Goal: Information Seeking & Learning: Check status

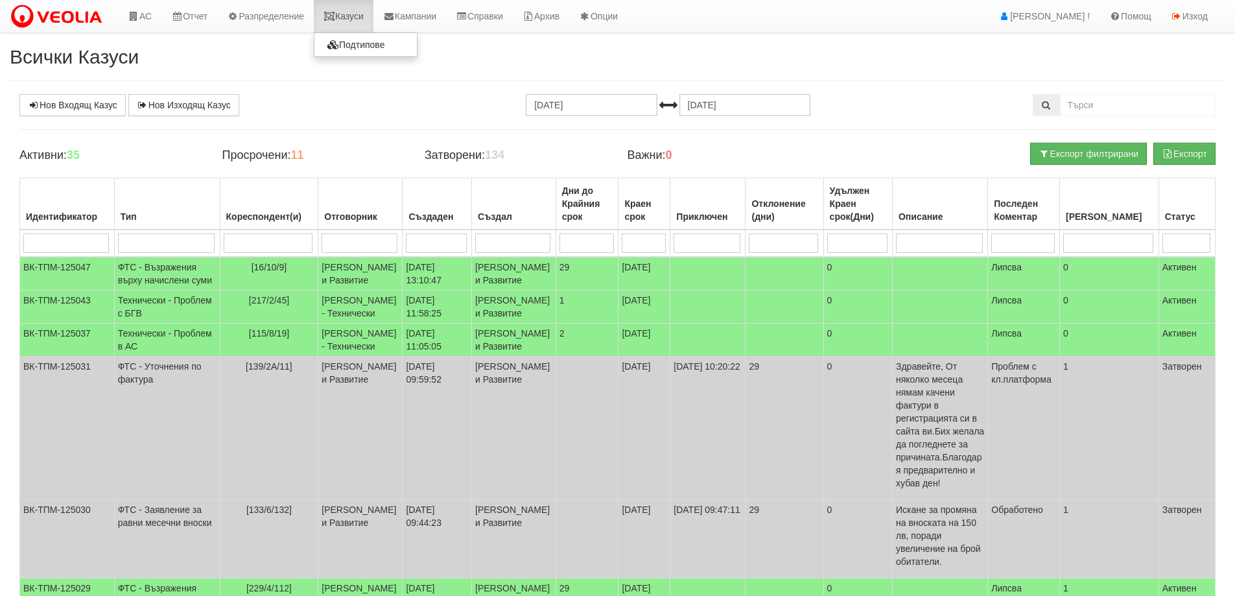
click at [360, 18] on link "Казуси" at bounding box center [344, 16] width 60 height 32
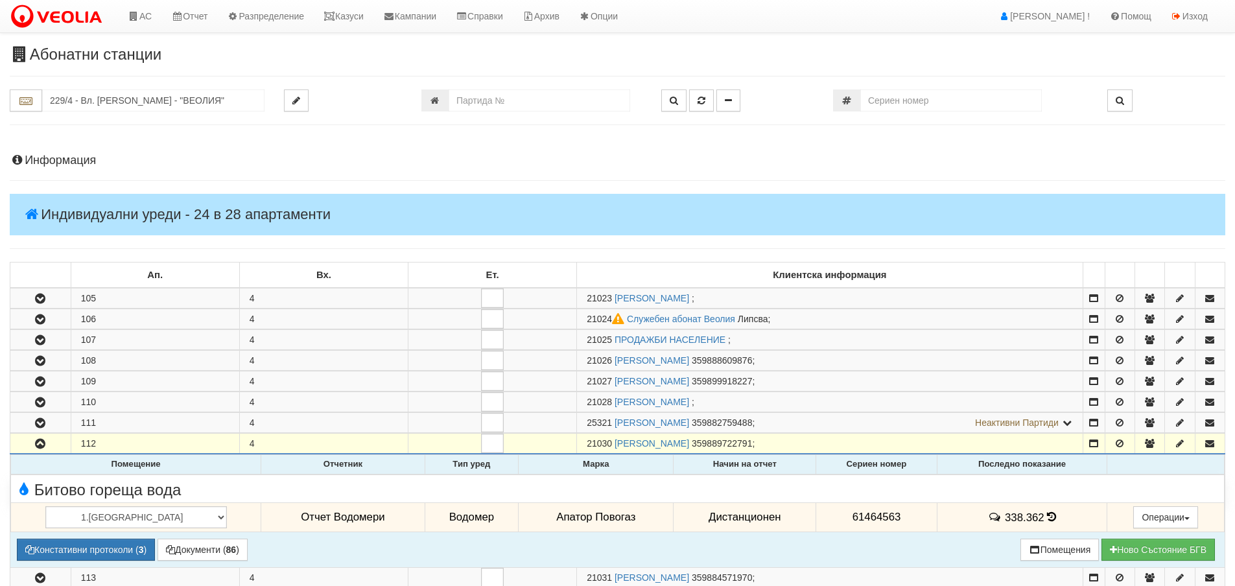
scroll to position [259, 0]
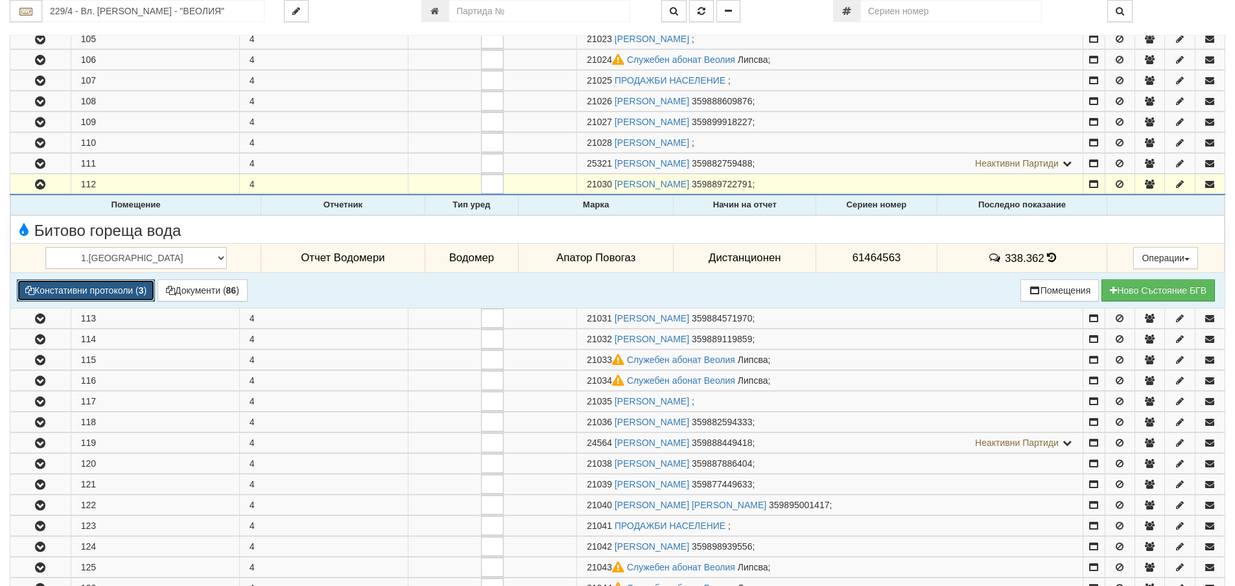
click at [64, 288] on button "Констативни протоколи ( 3 )" at bounding box center [86, 290] width 138 height 22
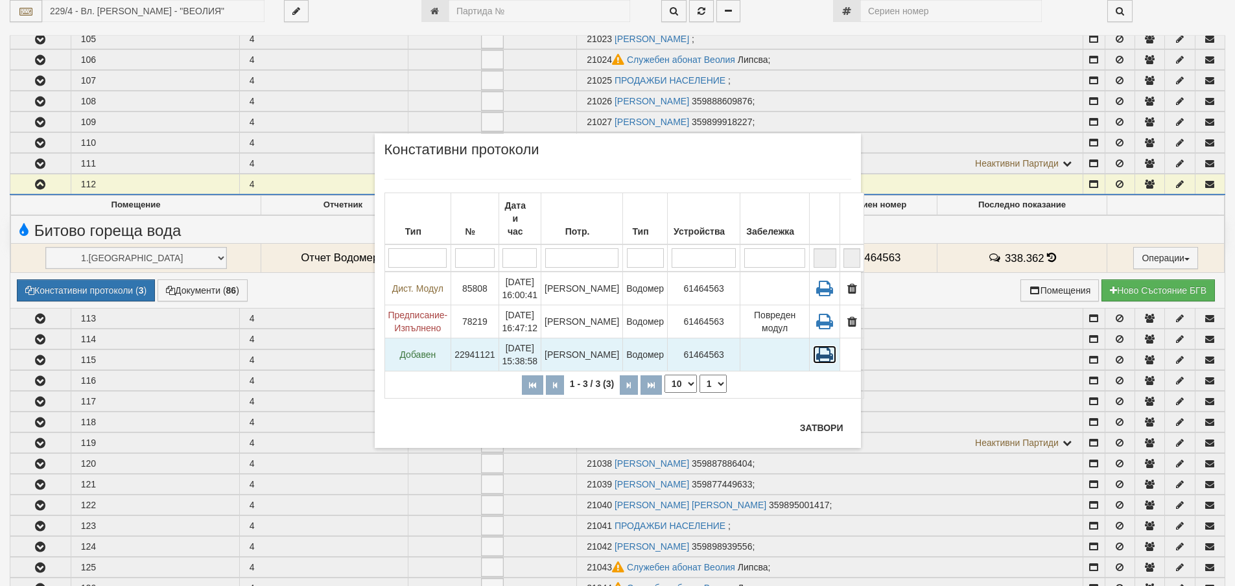
click at [814, 346] on icon at bounding box center [824, 355] width 23 height 18
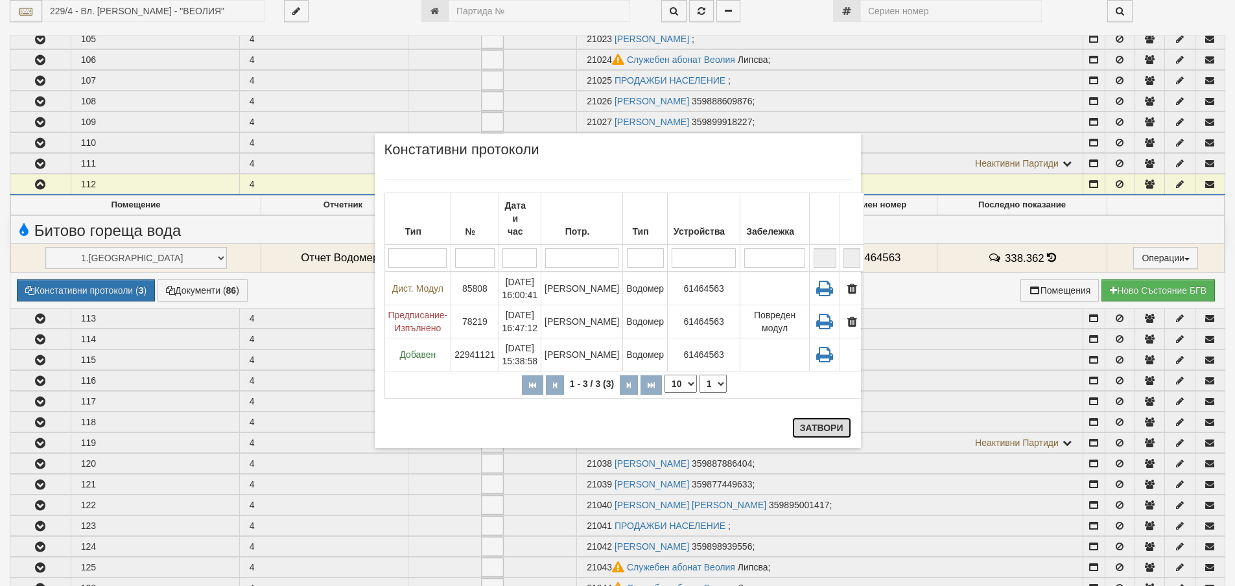
click at [812, 427] on button "Затвори" at bounding box center [821, 428] width 59 height 21
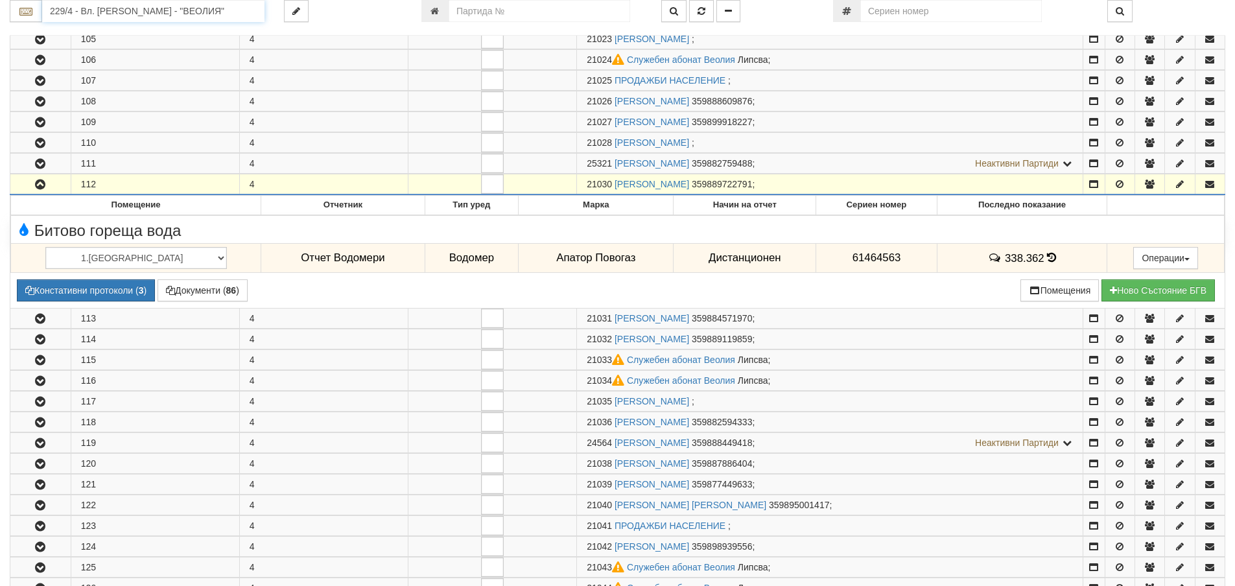
click at [134, 14] on input "229/4 - Вл. [PERSON_NAME] - "ВЕОЛИЯ"" at bounding box center [153, 11] width 222 height 22
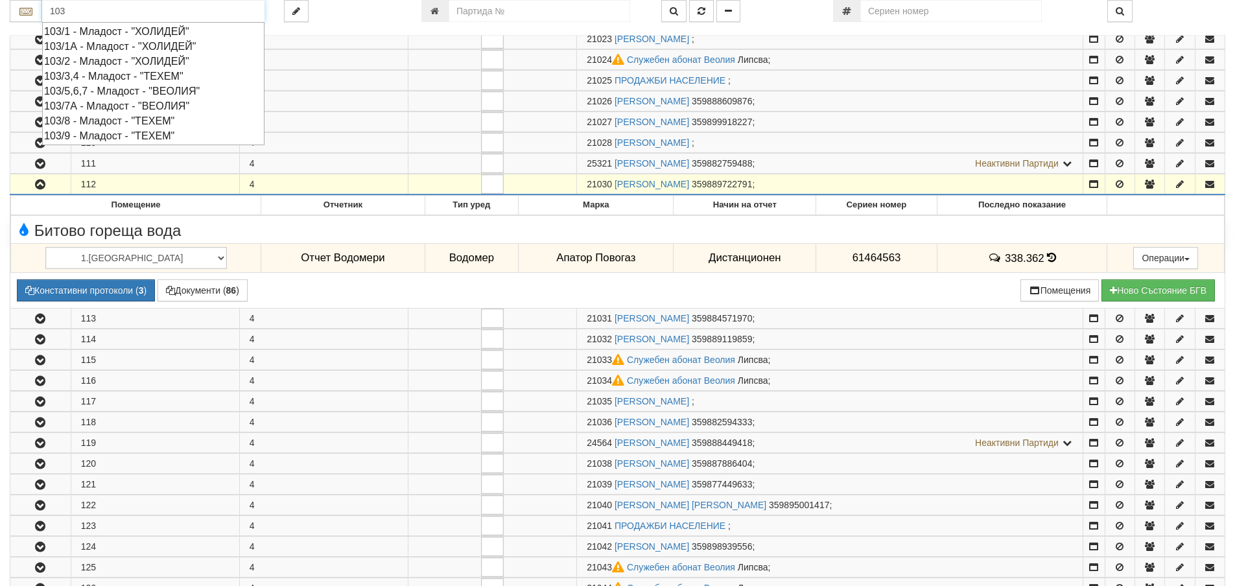
click at [69, 29] on div "103/1 - Младост - "ХОЛИДЕЙ"" at bounding box center [153, 31] width 218 height 15
type input "103/1 - Младост - "ХОЛИДЕЙ""
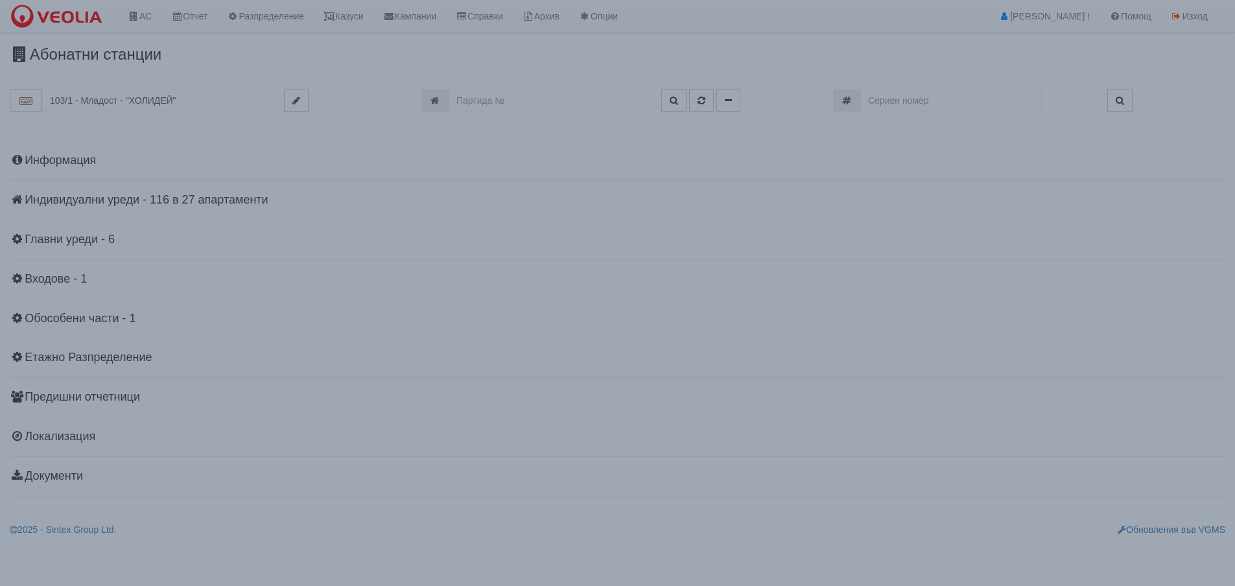
scroll to position [0, 0]
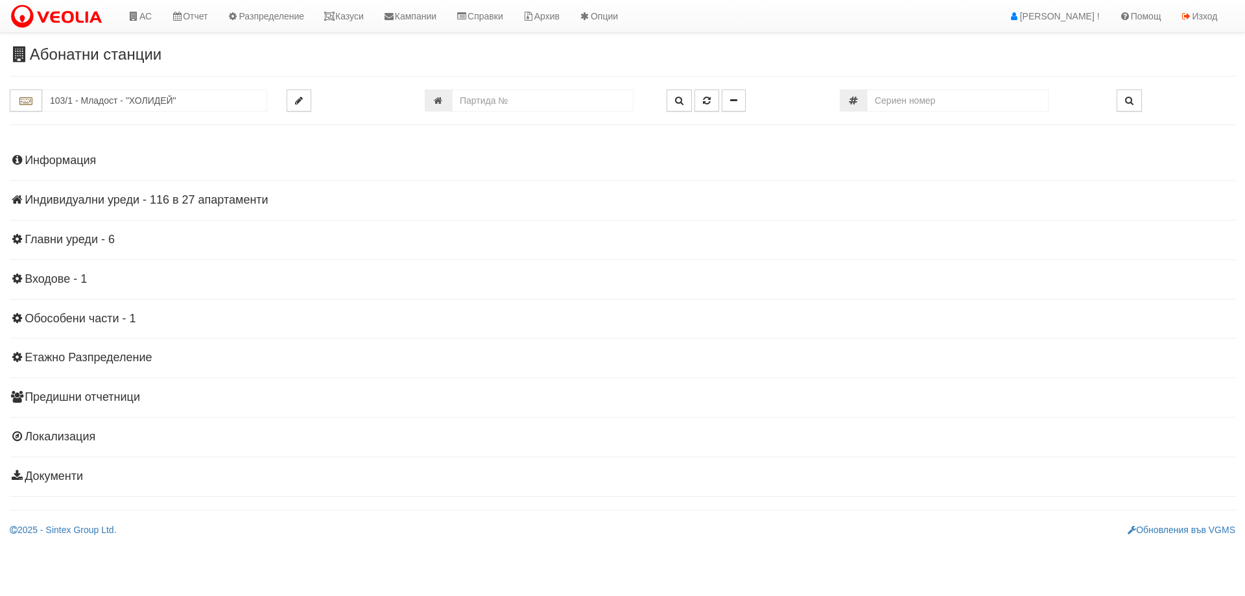
click at [101, 196] on h4 "Индивидуални уреди - 116 в 27 апартаменти" at bounding box center [622, 200] width 1225 height 13
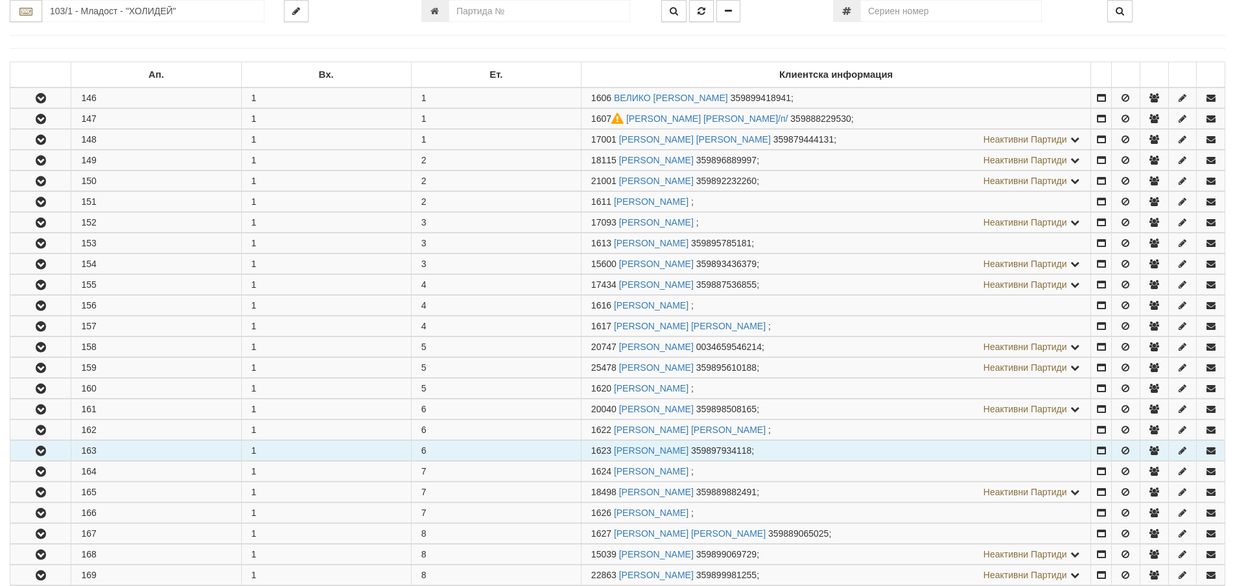
scroll to position [259, 0]
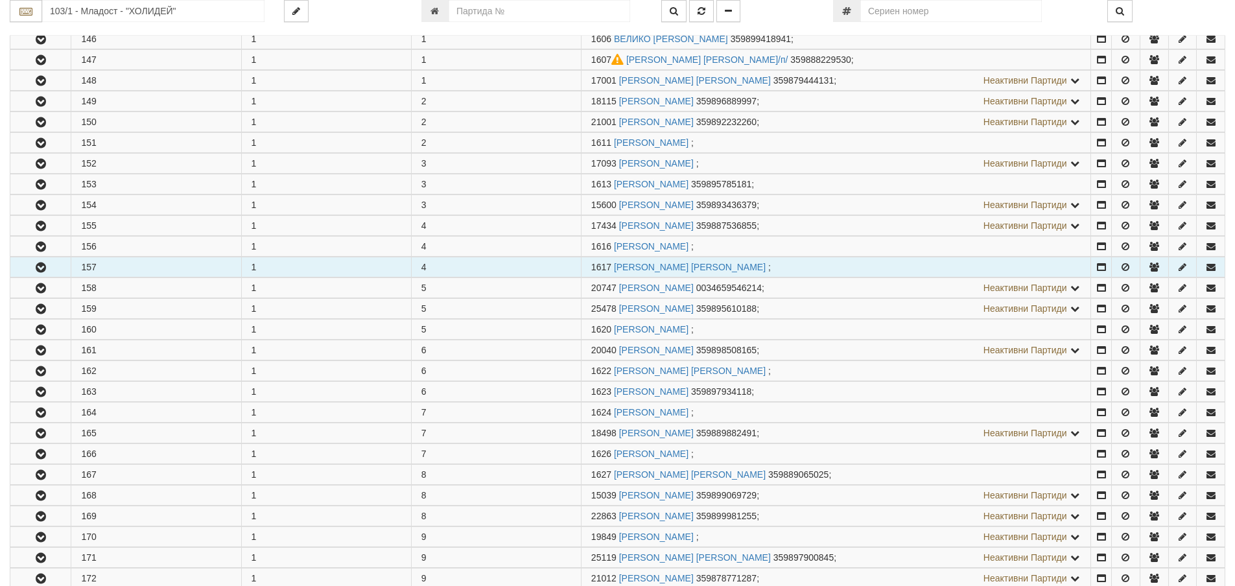
click at [40, 270] on icon "button" at bounding box center [41, 267] width 16 height 9
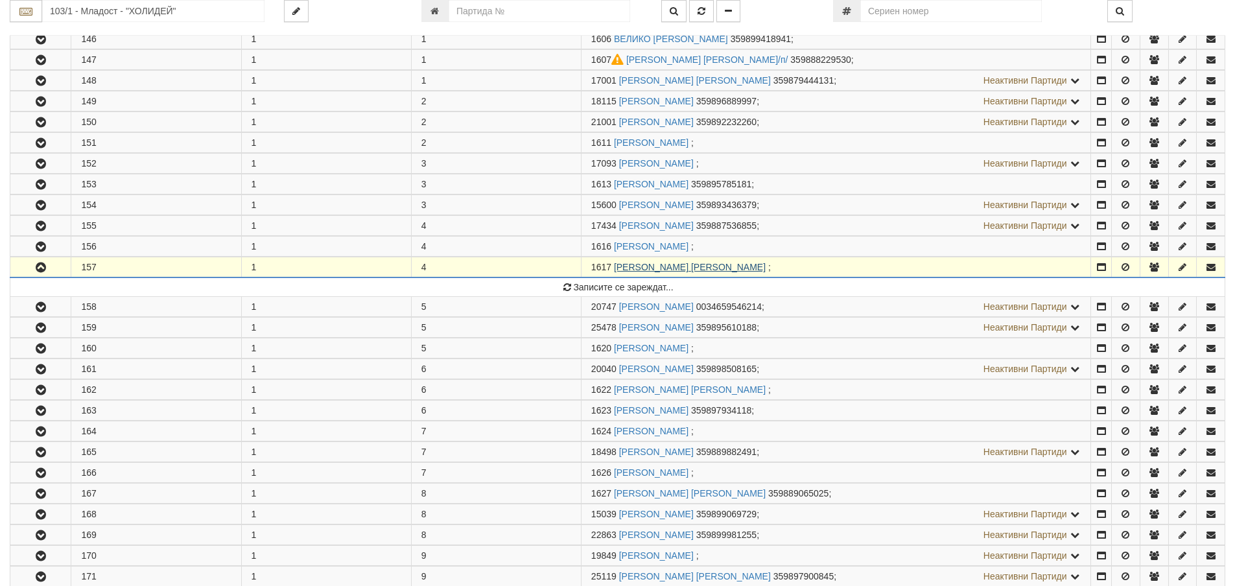
click at [676, 268] on link "[PERSON_NAME] [PERSON_NAME]" at bounding box center [690, 267] width 152 height 10
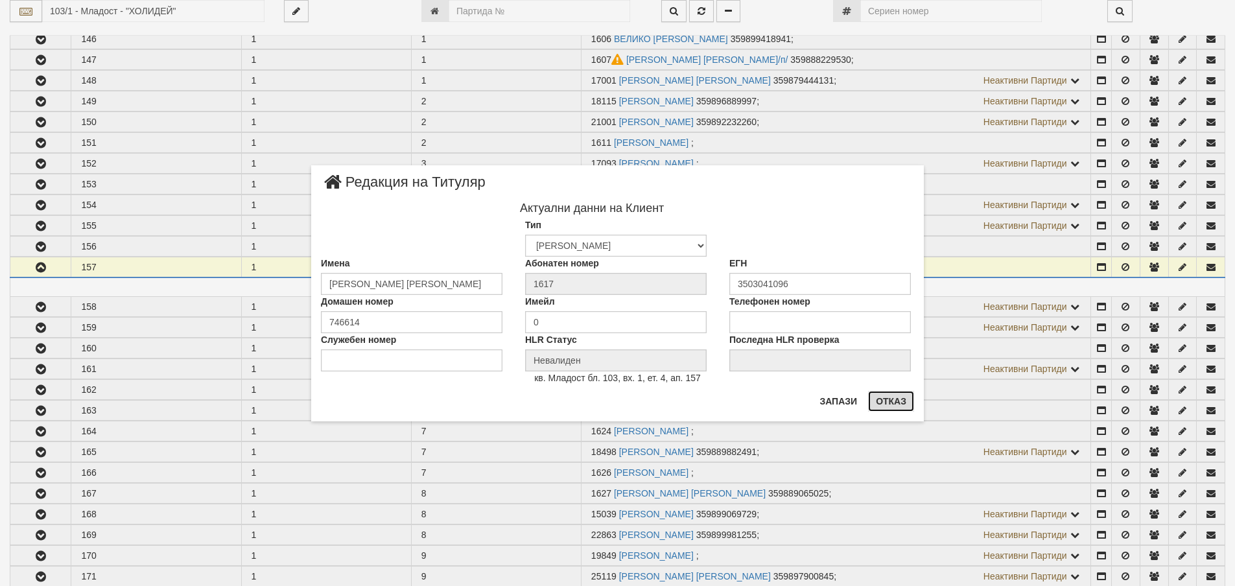
click at [889, 399] on button "Отказ" at bounding box center [891, 401] width 46 height 21
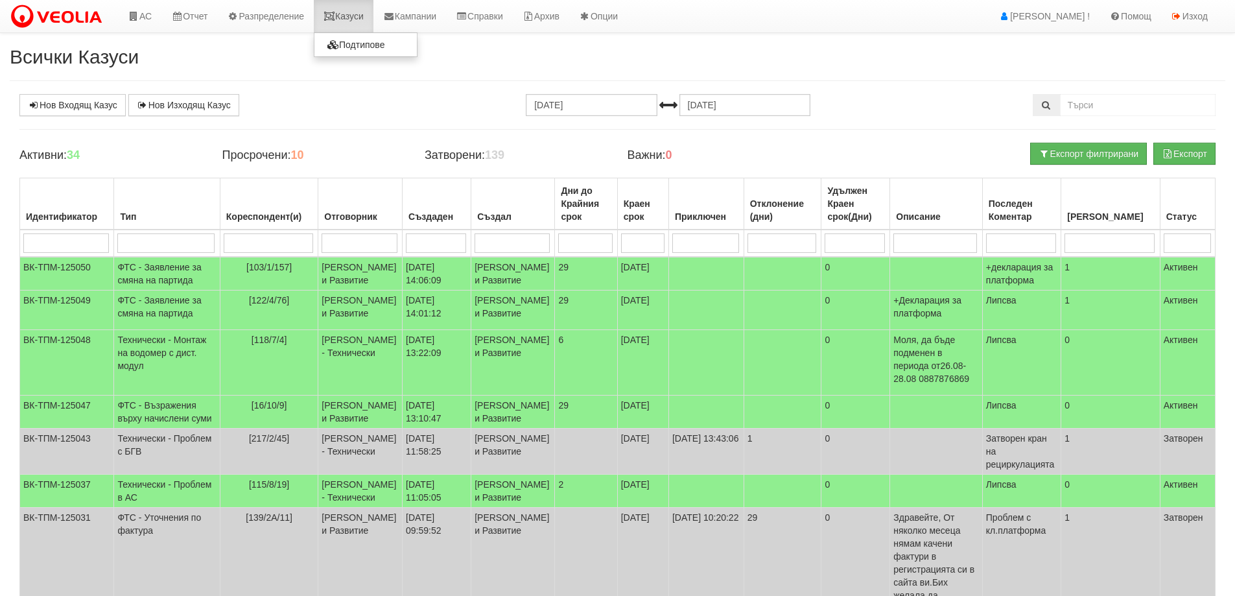
click at [355, 16] on link "Казуси" at bounding box center [344, 16] width 60 height 32
click at [137, 330] on td "ФТС - Заявление за смяна на партида" at bounding box center [167, 310] width 106 height 40
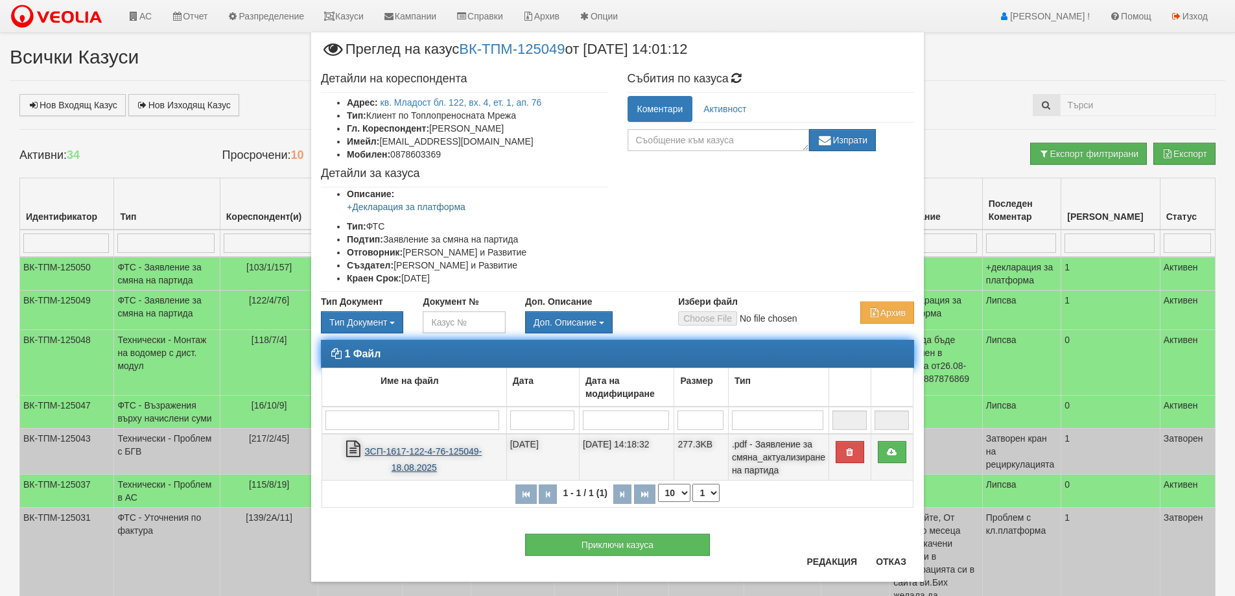
click at [440, 454] on link "ЗСП-1617-122-4-76-125049-18.08.2025" at bounding box center [422, 459] width 117 height 27
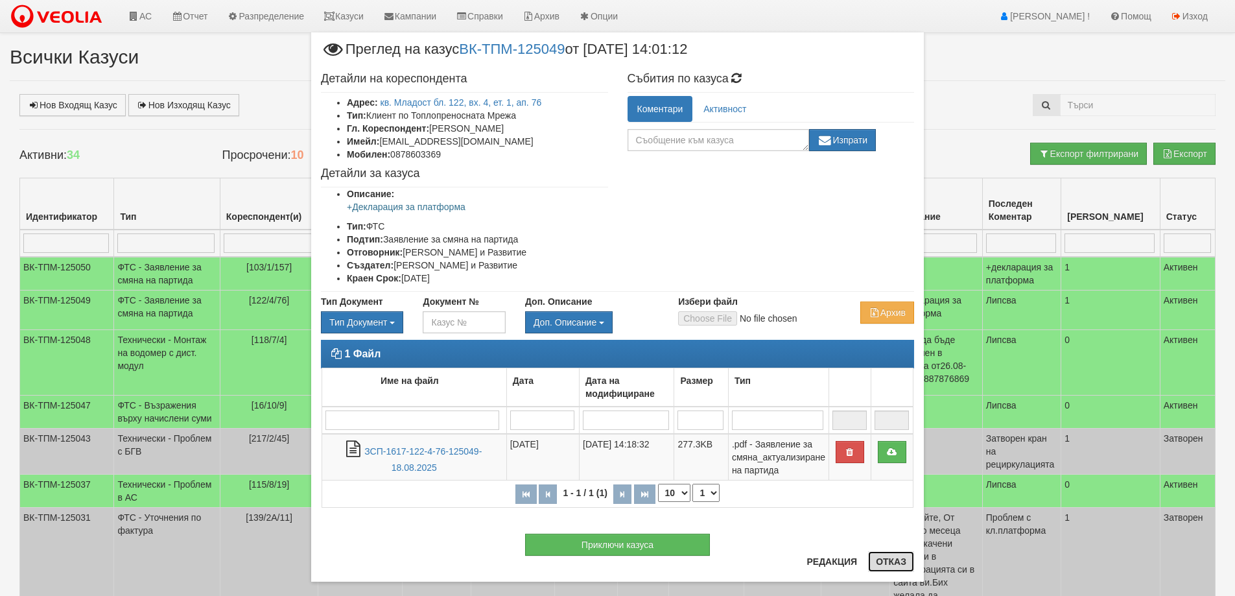
click at [893, 563] on button "Отказ" at bounding box center [891, 561] width 46 height 21
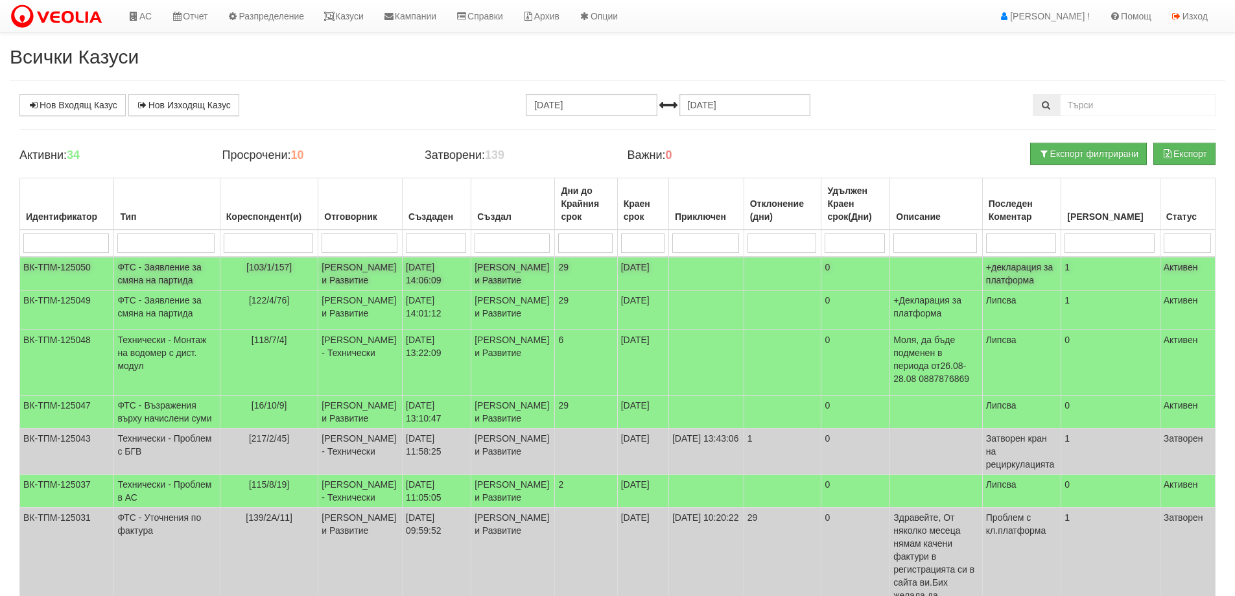
click at [149, 283] on td "ФТС - Заявление за смяна на партида" at bounding box center [167, 274] width 106 height 34
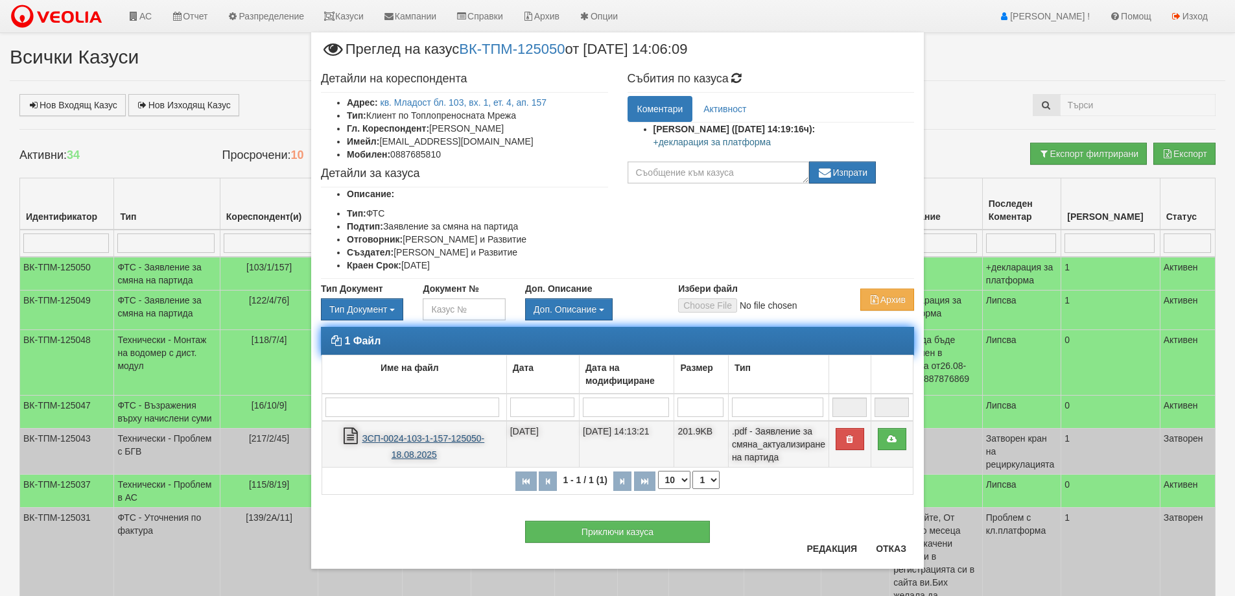
click at [415, 439] on link "ЗСП-0024-103-1-157-125050-18.08.2025" at bounding box center [423, 446] width 123 height 27
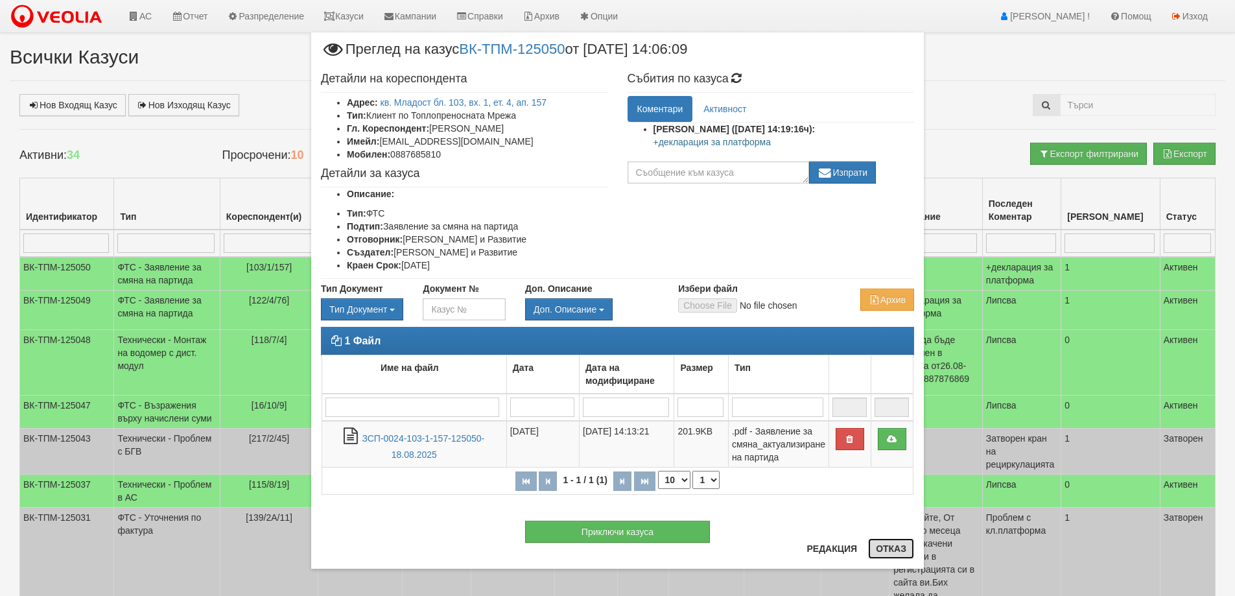
click at [889, 547] on button "Отказ" at bounding box center [891, 548] width 46 height 21
